Goal: Task Accomplishment & Management: Use online tool/utility

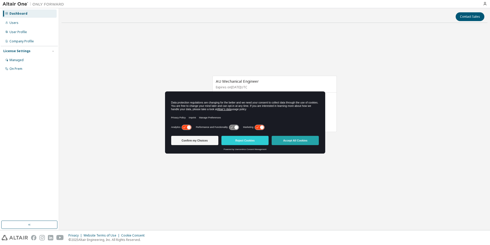
click at [311, 137] on button "Accept All Cookies" at bounding box center [295, 140] width 47 height 9
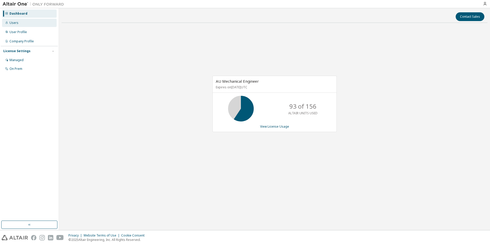
click at [15, 26] on div "Users" at bounding box center [29, 23] width 55 height 8
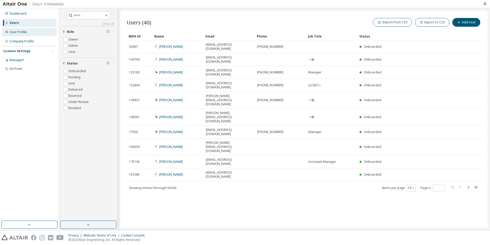
click at [20, 33] on div "User Profile" at bounding box center [17, 32] width 17 height 4
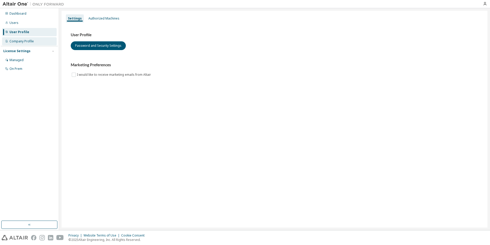
click at [22, 41] on div "Company Profile" at bounding box center [21, 41] width 24 height 4
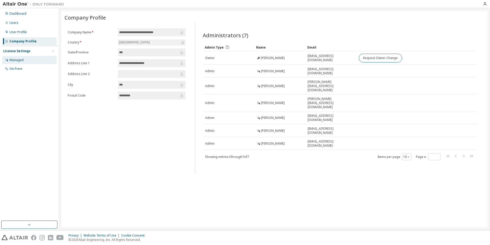
click at [26, 59] on div "Managed" at bounding box center [29, 60] width 55 height 8
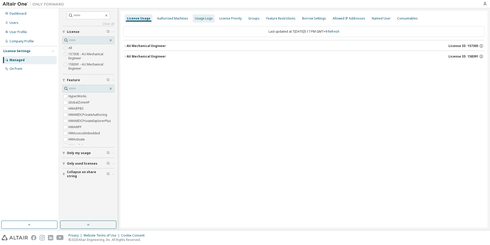
click at [195, 19] on div "Usage Logs" at bounding box center [204, 18] width 18 height 4
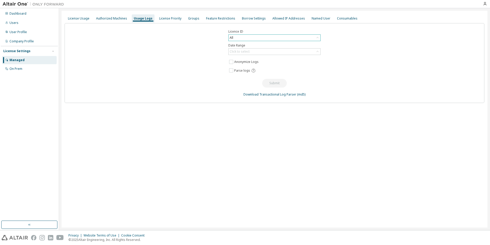
click at [250, 38] on div "All" at bounding box center [275, 38] width 92 height 6
click at [34, 24] on div "Users" at bounding box center [29, 23] width 55 height 8
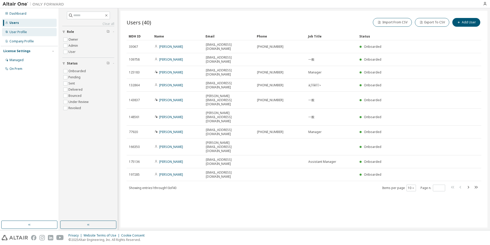
click at [17, 34] on div "User Profile" at bounding box center [29, 32] width 55 height 8
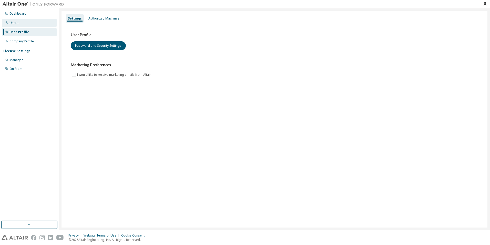
click at [16, 21] on div "Users" at bounding box center [13, 23] width 9 height 4
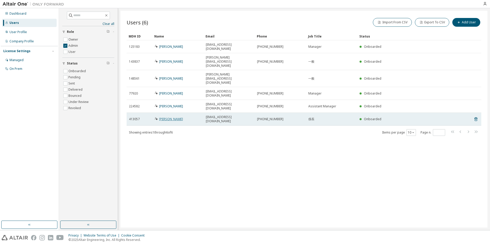
click at [170, 117] on link "Seiji Kondo" at bounding box center [171, 119] width 24 height 4
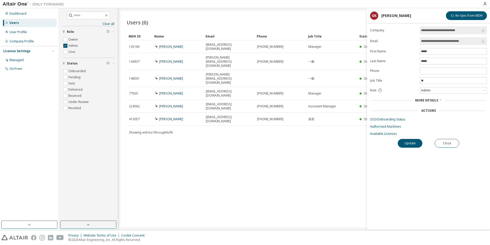
click at [426, 100] on span "More Details" at bounding box center [427, 100] width 23 height 4
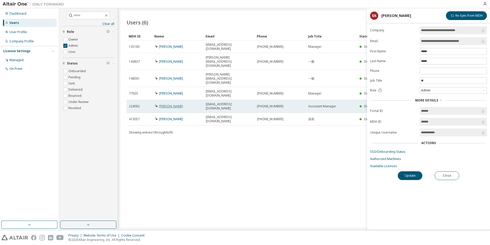
click at [165, 104] on link "Hiroaki Sakai" at bounding box center [171, 106] width 24 height 4
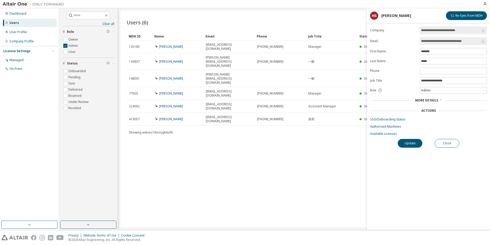
click at [441, 100] on icon at bounding box center [440, 99] width 3 height 3
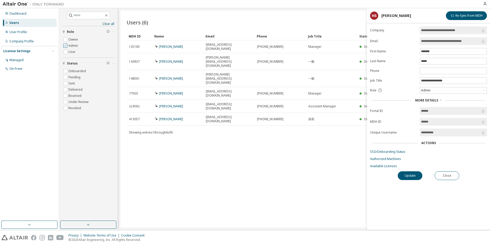
click at [76, 46] on label "Admin" at bounding box center [73, 46] width 11 height 6
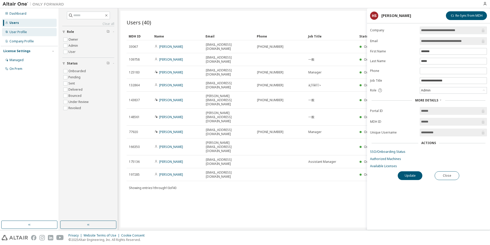
click at [33, 34] on div "User Profile" at bounding box center [29, 32] width 55 height 8
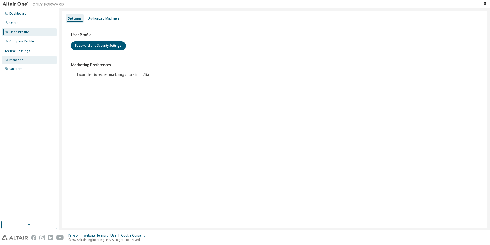
click at [22, 63] on div "Managed" at bounding box center [29, 60] width 55 height 8
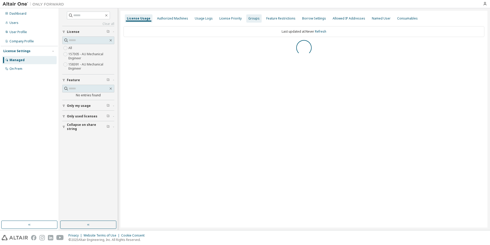
click at [252, 17] on div "Groups" at bounding box center [254, 18] width 11 height 4
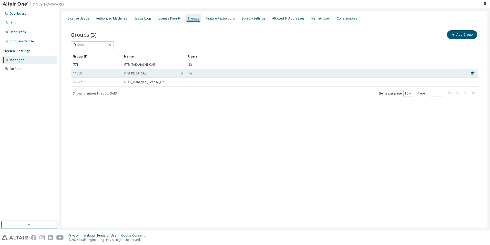
click at [77, 74] on link "11505" at bounding box center [77, 73] width 9 height 4
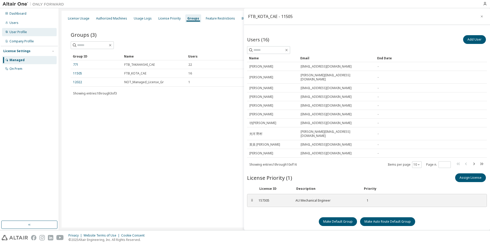
click at [34, 34] on div "User Profile" at bounding box center [29, 32] width 55 height 8
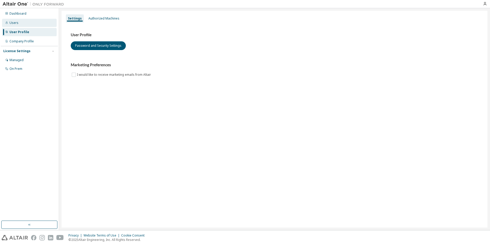
click at [33, 25] on div "Users" at bounding box center [29, 23] width 55 height 8
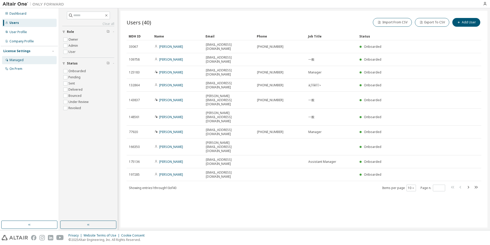
click at [20, 62] on div "Managed" at bounding box center [16, 60] width 14 height 4
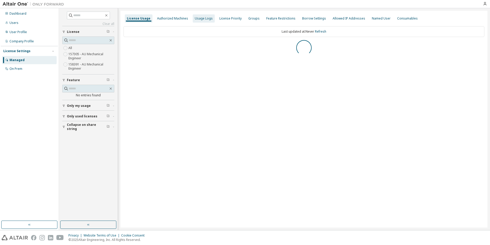
click at [196, 20] on div "Usage Logs" at bounding box center [204, 18] width 18 height 4
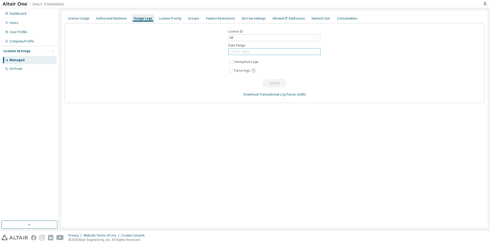
click at [259, 49] on div "Click to select" at bounding box center [275, 51] width 92 height 6
click at [266, 39] on div "All" at bounding box center [275, 38] width 92 height 6
click at [265, 60] on li "157305 - AU Mechanical Engineer" at bounding box center [274, 58] width 91 height 7
click at [266, 51] on div "Click to select" at bounding box center [275, 51] width 92 height 6
click at [264, 67] on li "Last 30 days" at bounding box center [274, 66] width 91 height 7
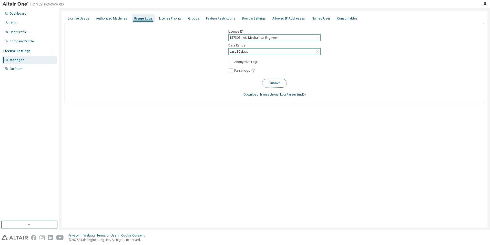
click at [270, 82] on button "Submit" at bounding box center [274, 83] width 25 height 9
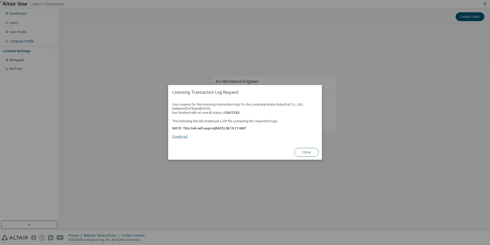
click at [186, 137] on link "Download" at bounding box center [179, 136] width 15 height 4
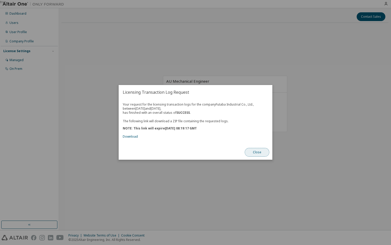
click at [256, 151] on button "Close" at bounding box center [257, 152] width 25 height 9
